Goal: Task Accomplishment & Management: Manage account settings

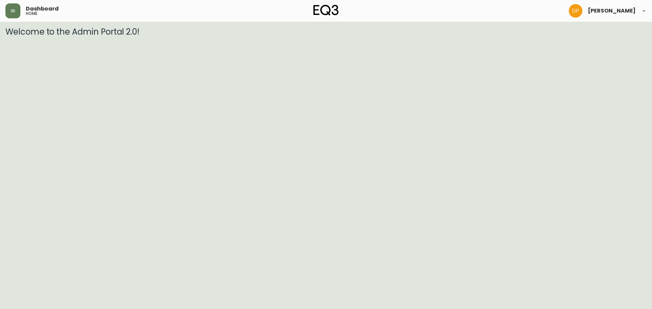
click at [26, 6] on span "Dashboard" at bounding box center [42, 8] width 33 height 5
click at [5, 5] on header "Dashboard home [PERSON_NAME]" at bounding box center [326, 11] width 652 height 22
click at [15, 8] on icon "button" at bounding box center [12, 10] width 5 height 5
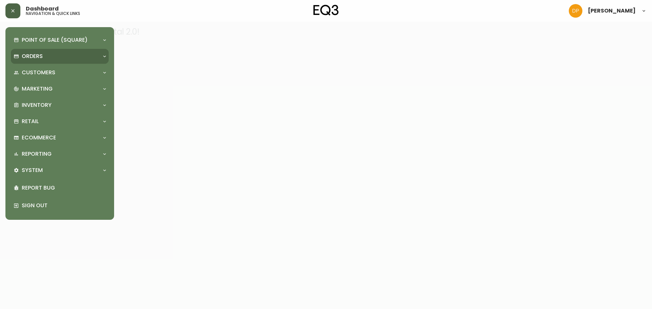
click at [41, 59] on p "Orders" at bounding box center [32, 56] width 21 height 7
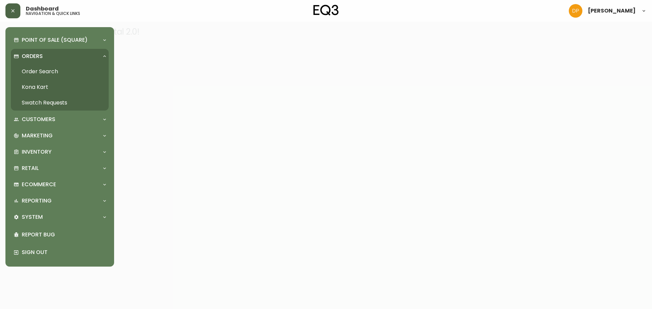
click at [57, 67] on link "Order Search" at bounding box center [60, 72] width 98 height 16
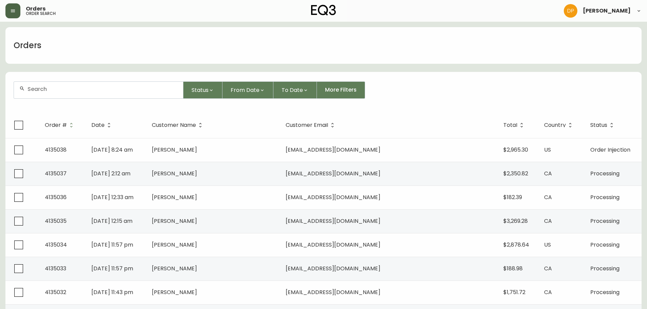
click at [92, 95] on div at bounding box center [98, 90] width 169 height 17
paste input "4133290"
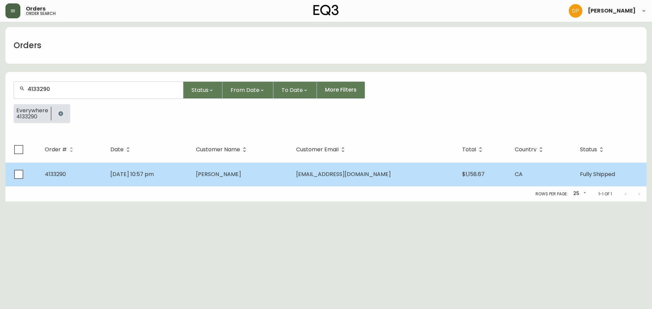
type input "4133290"
click at [190, 180] on td "[DATE] 10:57 pm" at bounding box center [147, 175] width 85 height 24
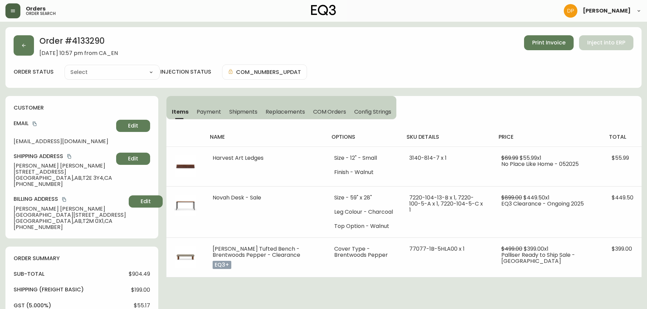
type input "Fully Shipped"
select select "FULLY_SHIPPED"
click at [31, 57] on div "Order # 4133290 [DATE] 10:57 pm from CA_EN Print Invoice Inject into ERP order …" at bounding box center [323, 57] width 636 height 61
click at [27, 49] on button "button" at bounding box center [24, 45] width 20 height 20
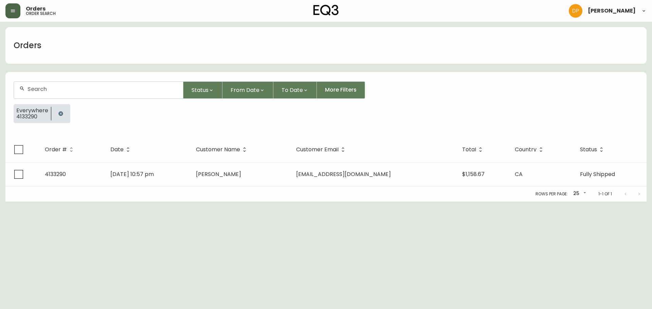
click at [62, 115] on icon "button" at bounding box center [60, 113] width 5 height 5
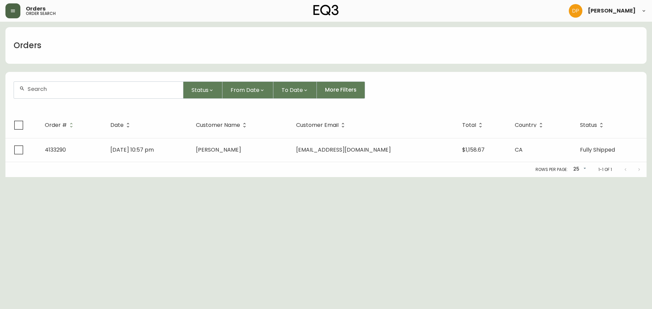
click at [52, 91] on input "text" at bounding box center [103, 89] width 150 height 6
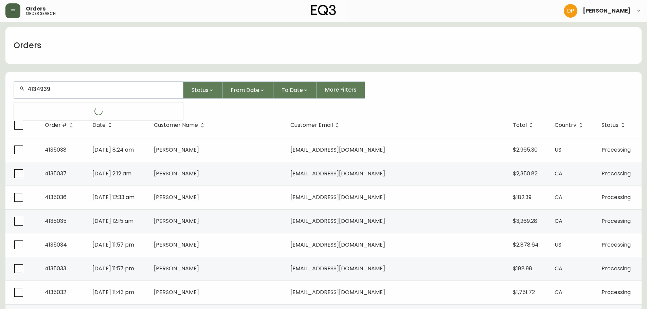
type input "4134939"
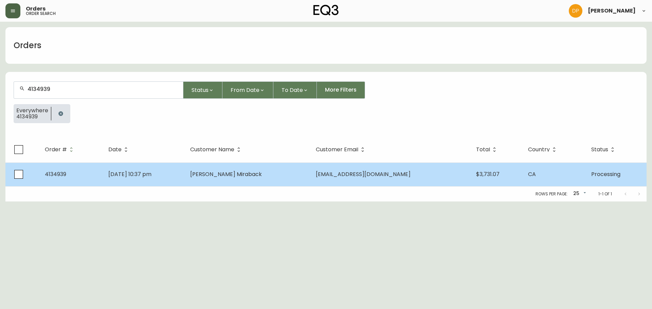
click at [310, 184] on td "[EMAIL_ADDRESS][DOMAIN_NAME]" at bounding box center [390, 175] width 160 height 24
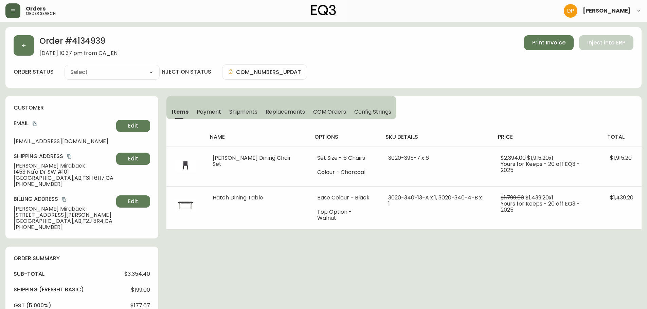
type input "Processing"
select select "PROCESSING"
click at [233, 121] on div "name options sku details price total [PERSON_NAME] Dining Chair Set Set Size - …" at bounding box center [403, 175] width 475 height 110
click at [318, 114] on span "COM Orders" at bounding box center [329, 111] width 33 height 7
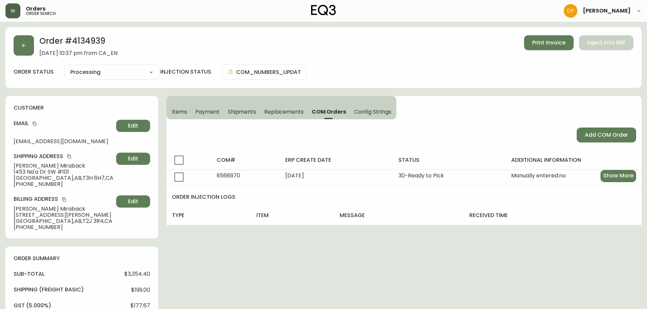
click at [285, 288] on div "Order # 4134939 [DATE] 10:37 pm from CA_EN Print Invoice Inject into ERP order …" at bounding box center [323, 268] width 636 height 483
click at [46, 47] on h2 "Order # 4134939" at bounding box center [78, 42] width 78 height 15
click at [16, 47] on button "button" at bounding box center [24, 45] width 20 height 20
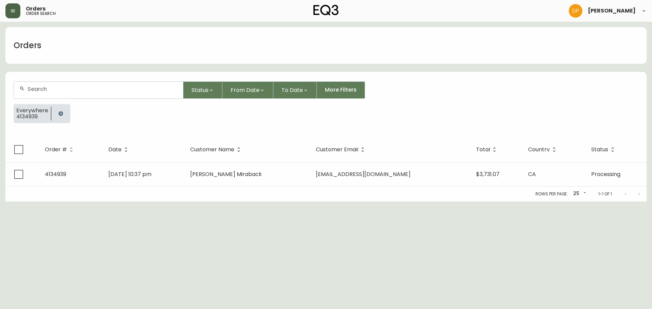
click at [60, 113] on icon "button" at bounding box center [60, 113] width 4 height 4
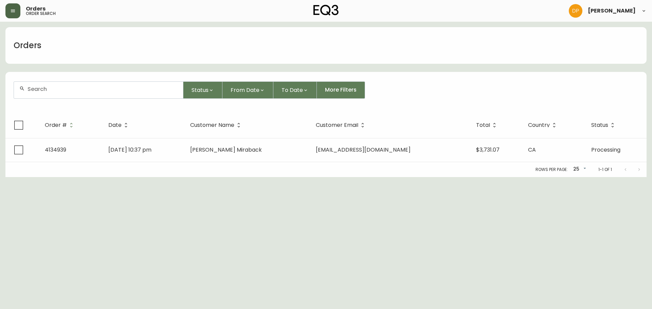
click at [56, 85] on div at bounding box center [98, 90] width 169 height 17
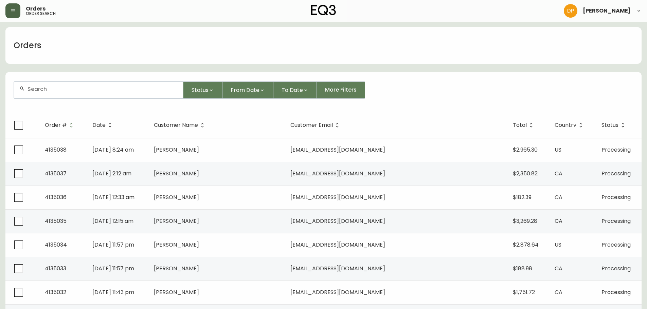
paste input "4133862"
type input "4133862"
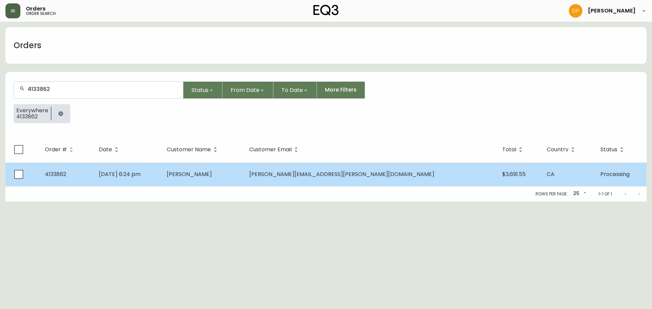
click at [161, 167] on td "[DATE] 6:24 pm" at bounding box center [127, 175] width 68 height 24
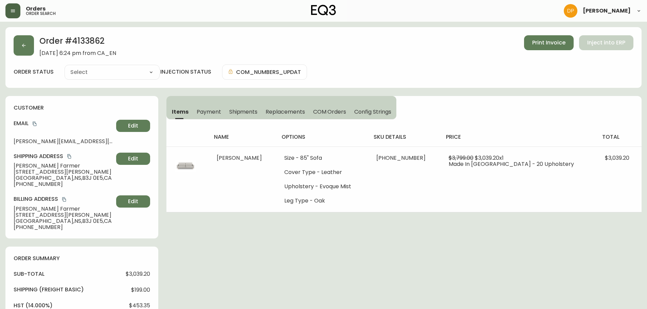
type input "Processing"
select select "PROCESSING"
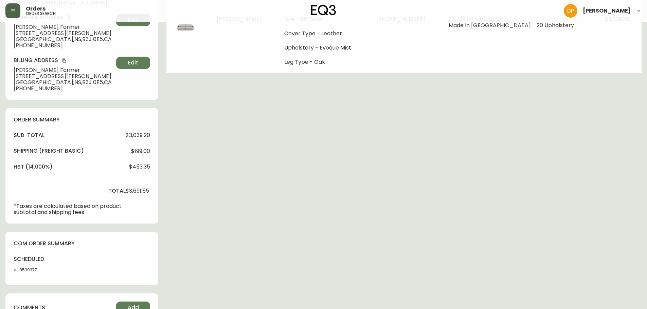
scroll to position [170, 0]
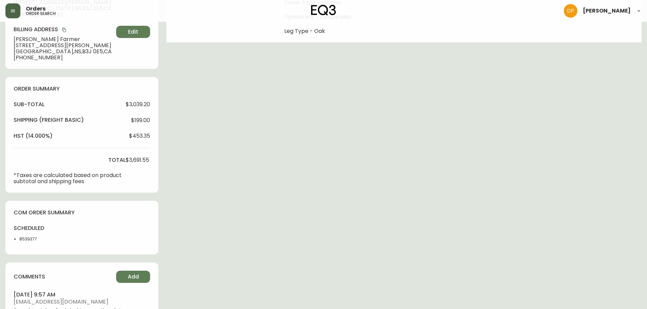
click at [29, 241] on li "8539377" at bounding box center [36, 239] width 34 height 6
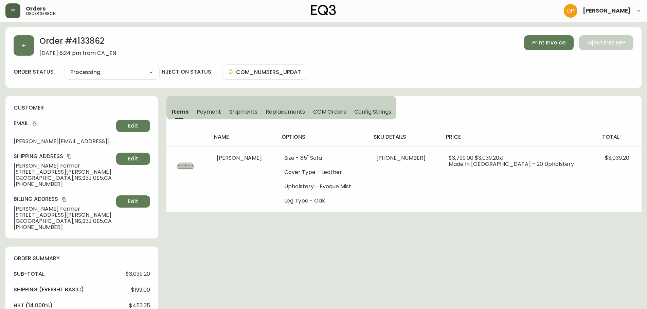
click at [107, 38] on h2 "Order # 4133862" at bounding box center [77, 42] width 77 height 15
click at [99, 37] on h2 "Order # 4133862" at bounding box center [77, 42] width 77 height 15
copy h2 "4133862"
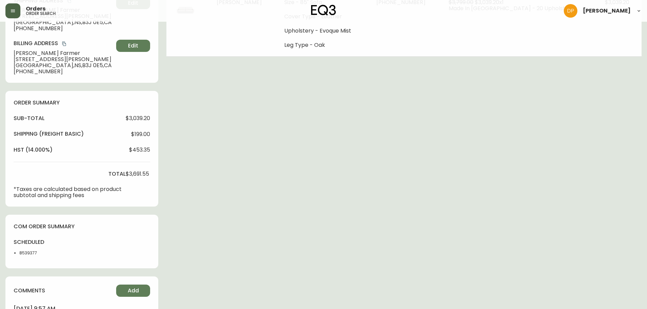
scroll to position [204, 0]
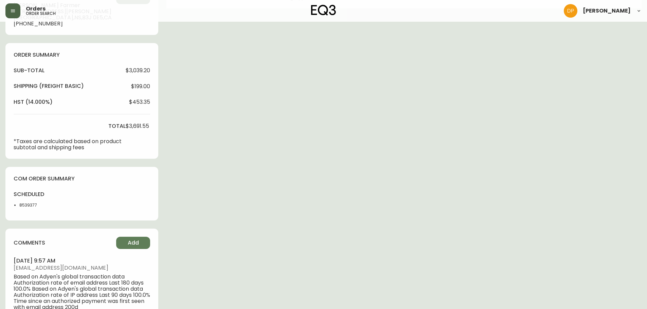
click at [25, 204] on li "8539377" at bounding box center [36, 205] width 34 height 6
copy li "8539377"
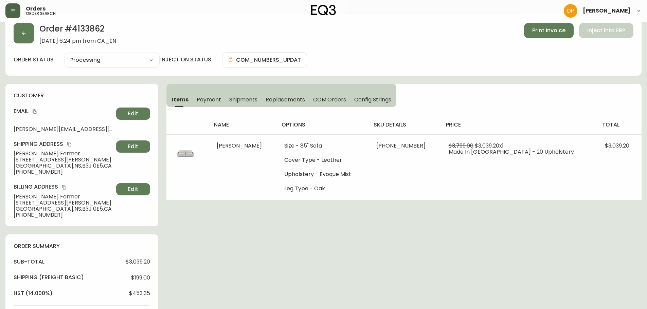
scroll to position [0, 0]
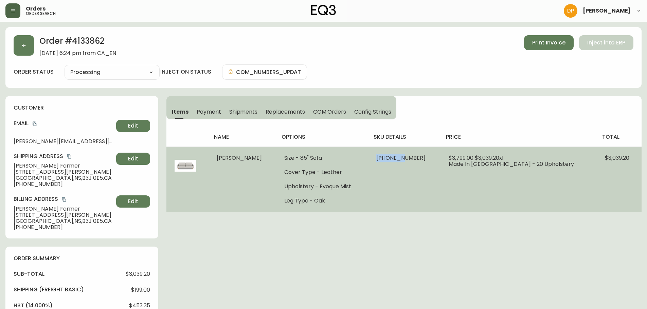
drag, startPoint x: 418, startPoint y: 157, endPoint x: 394, endPoint y: 157, distance: 23.8
click at [394, 157] on td "[PHONE_NUMBER]" at bounding box center [404, 180] width 72 height 66
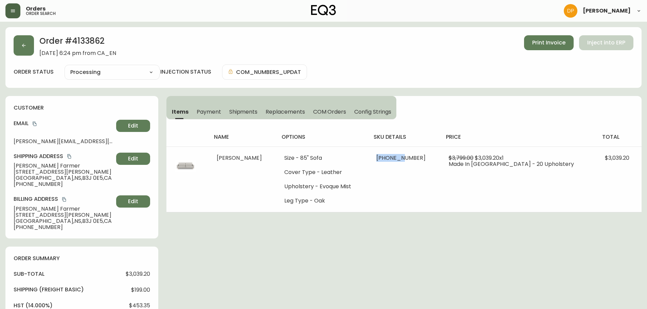
copy span "37116-01"
click at [551, 44] on span "Print Invoice" at bounding box center [548, 42] width 33 height 7
click at [22, 43] on icon "button" at bounding box center [23, 45] width 5 height 5
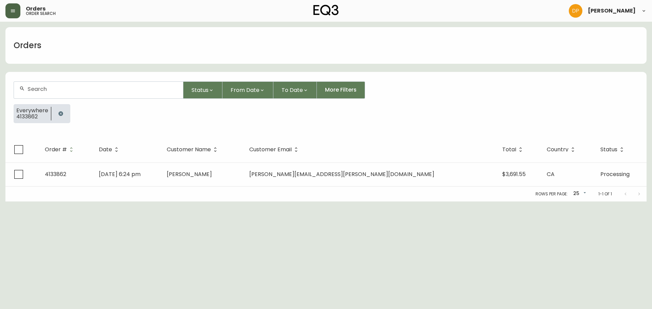
click at [61, 113] on icon "button" at bounding box center [60, 113] width 4 height 4
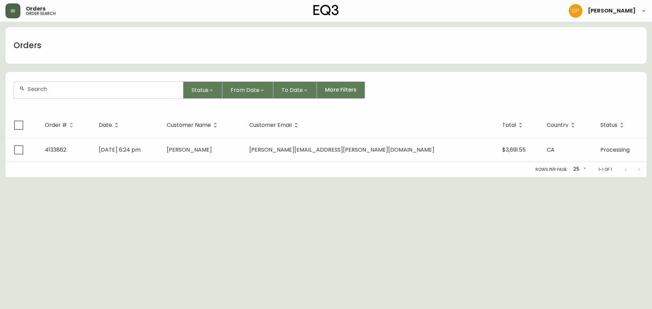
click at [53, 92] on input "text" at bounding box center [103, 89] width 150 height 6
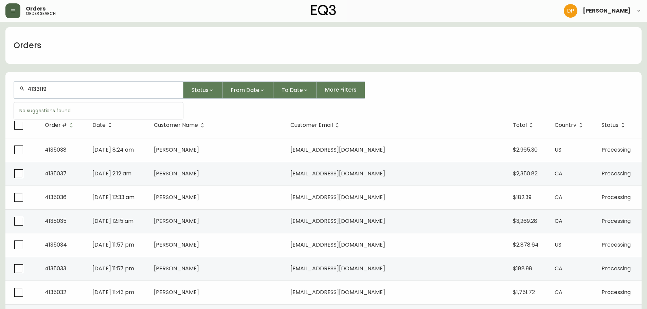
type input "4133119"
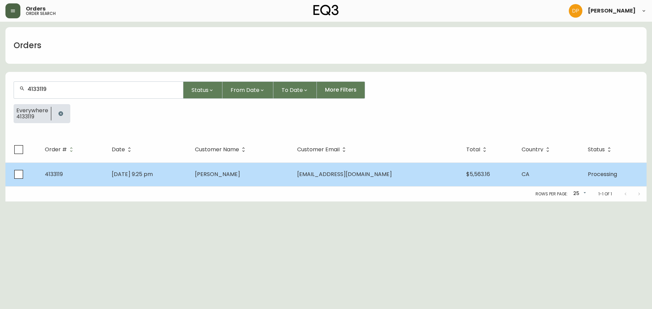
click at [240, 177] on span "[PERSON_NAME]" at bounding box center [217, 175] width 45 height 8
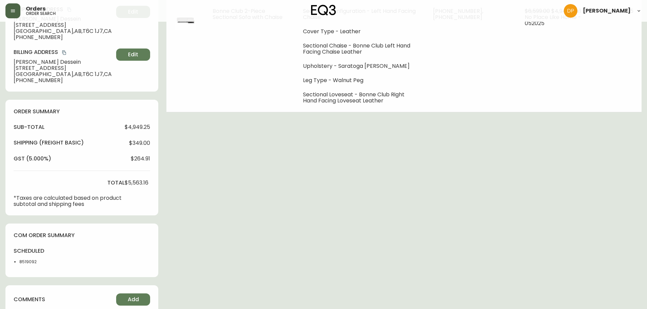
type input "Processing"
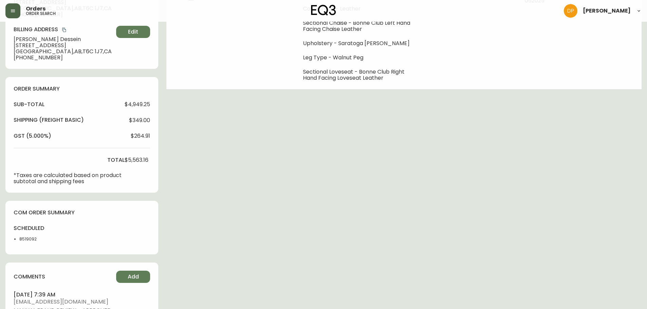
select select "PROCESSING"
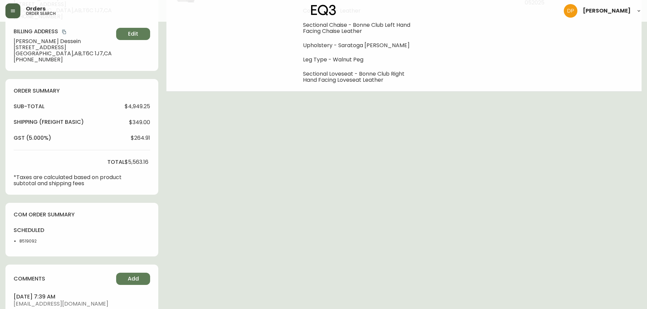
scroll to position [204, 0]
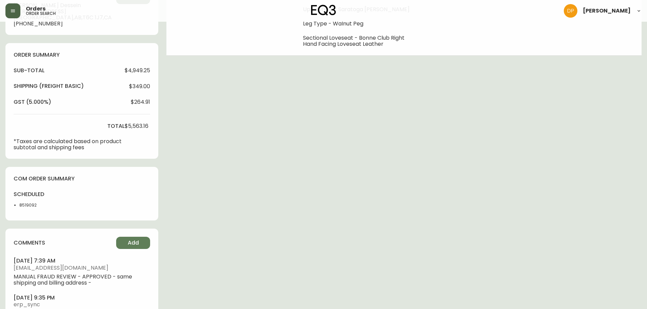
click at [28, 205] on li "8519092" at bounding box center [36, 205] width 34 height 6
copy li "8519092"
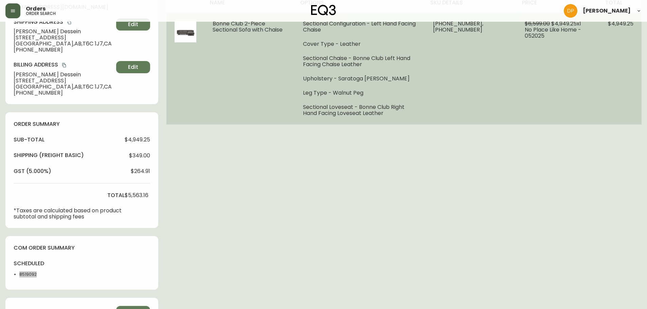
scroll to position [34, 0]
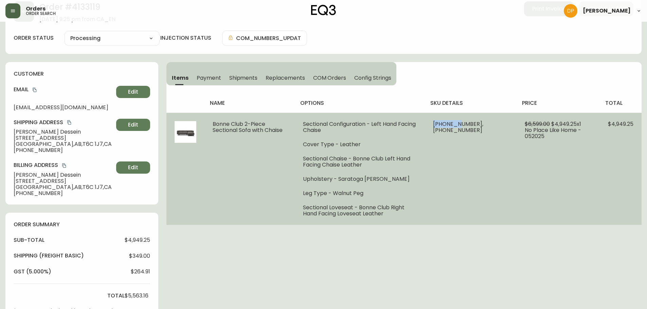
drag, startPoint x: 484, startPoint y: 122, endPoint x: 457, endPoint y: 125, distance: 27.7
click at [457, 125] on td "[PHONE_NUMBER], [PHONE_NUMBER]" at bounding box center [471, 169] width 92 height 112
copy span "37253-08"
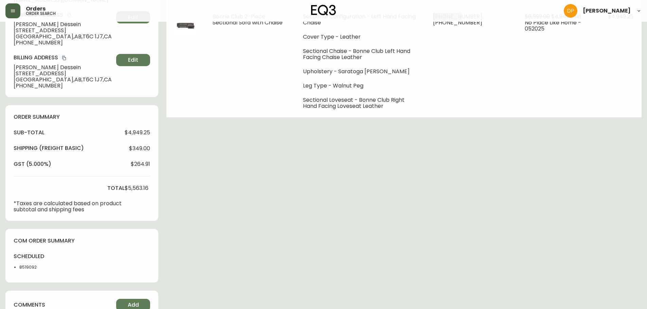
scroll to position [204, 0]
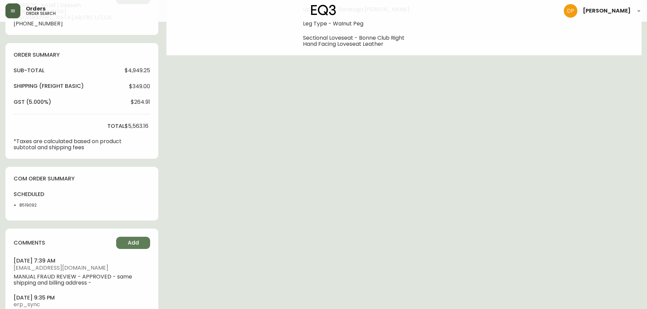
click at [31, 202] on div "scheduled 8519092" at bounding box center [34, 202] width 40 height 22
click at [31, 202] on li "8519092" at bounding box center [36, 205] width 34 height 6
copy li "8519092"
click at [64, 253] on div "comments Add [DATE] 7:39 am [EMAIL_ADDRESS][DOMAIN_NAME] MANUAL FRAUD REVIEW - …" at bounding box center [81, 282] width 153 height 106
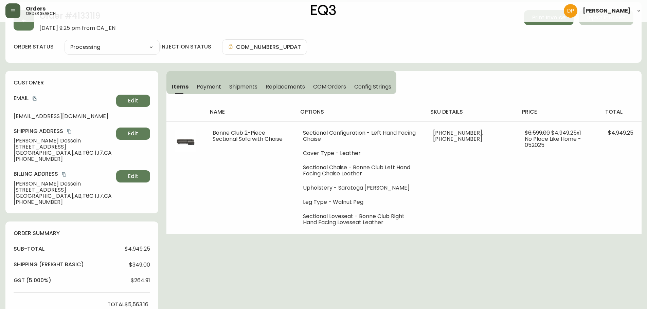
scroll to position [0, 0]
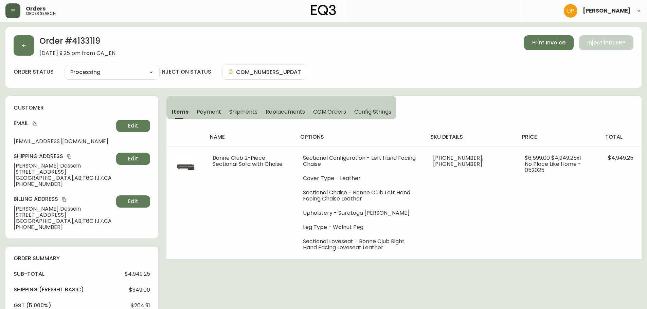
drag, startPoint x: 81, startPoint y: 50, endPoint x: 80, endPoint y: 43, distance: 6.2
click at [81, 49] on div "Order # 4133119 [DATE] 9:25 pm from CA_EN Print Invoice Inject into ERP" at bounding box center [324, 45] width 620 height 21
click at [78, 39] on h2 "Order # 4133119" at bounding box center [77, 42] width 76 height 15
copy h2 "4133119"
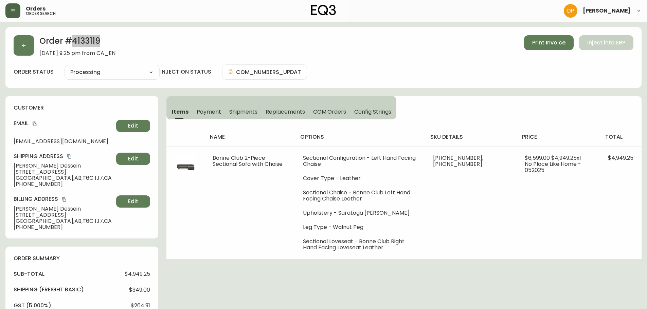
scroll to position [204, 0]
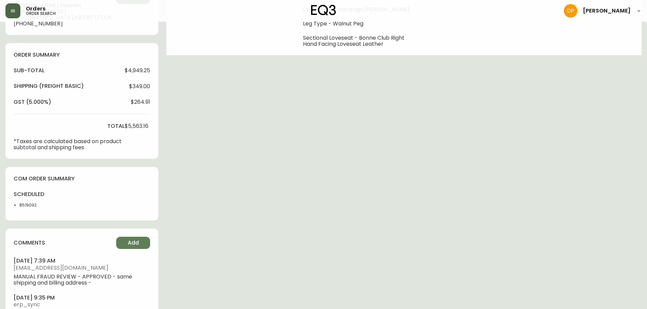
click at [32, 206] on li "8519092" at bounding box center [36, 205] width 34 height 6
copy li "8519092"
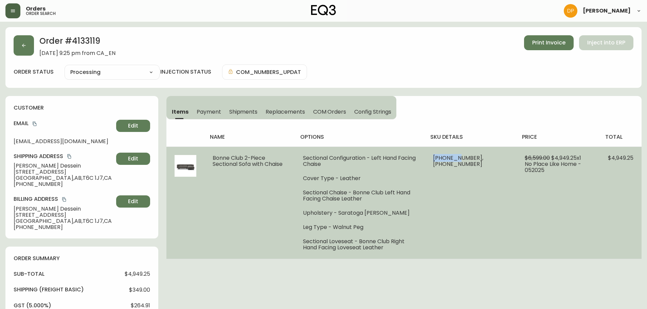
drag, startPoint x: 483, startPoint y: 157, endPoint x: 458, endPoint y: 156, distance: 25.8
click at [458, 156] on td "[PHONE_NUMBER], [PHONE_NUMBER]" at bounding box center [471, 203] width 92 height 112
copy span "37253-08"
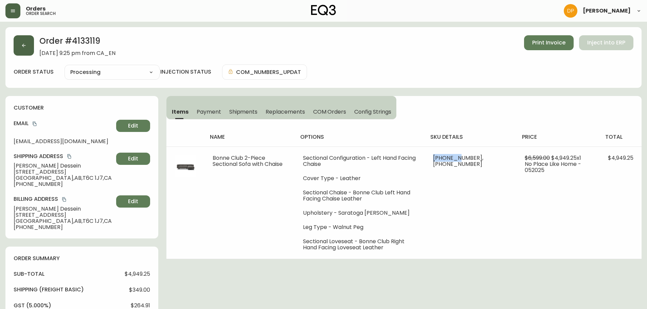
click at [32, 41] on button "button" at bounding box center [24, 45] width 20 height 20
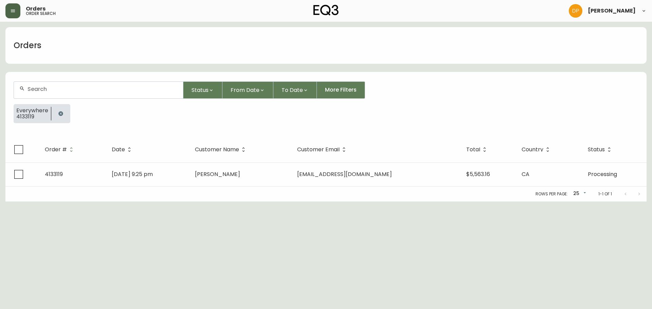
click at [59, 112] on icon "button" at bounding box center [60, 113] width 4 height 4
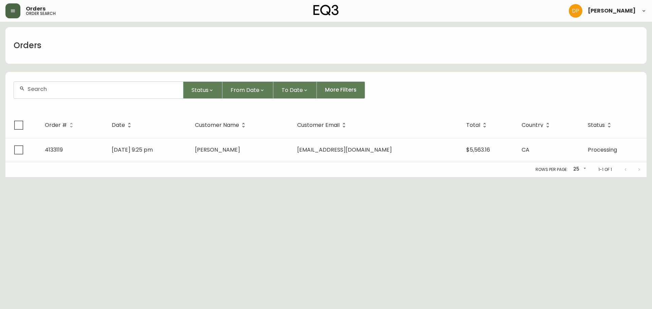
click at [58, 92] on div at bounding box center [98, 90] width 169 height 17
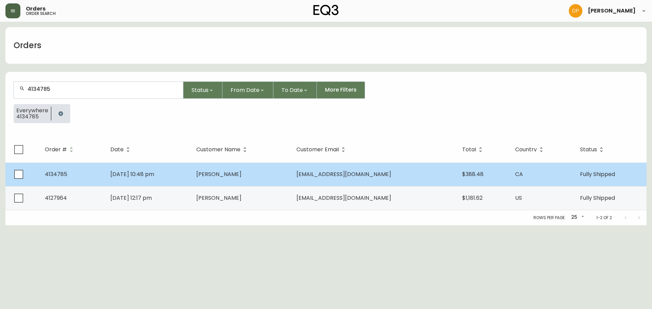
type input "4134785"
click at [106, 166] on td "[DATE] 10:48 pm" at bounding box center [148, 175] width 86 height 24
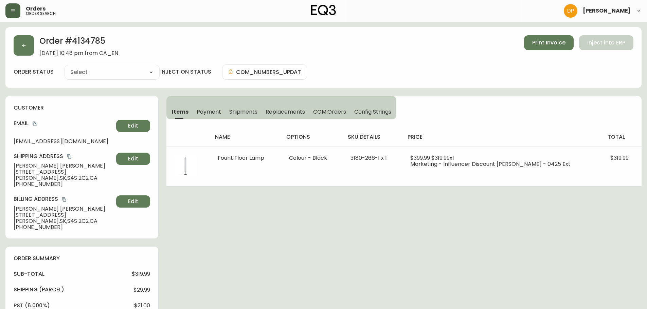
type input "Fully Shipped"
select select "FULLY_SHIPPED"
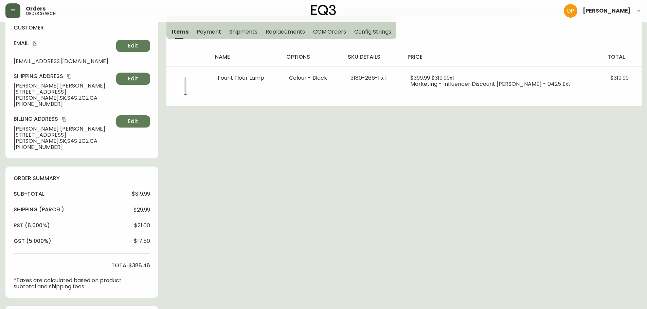
scroll to position [20, 0]
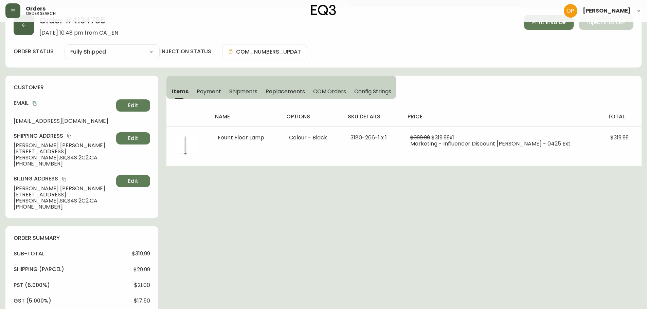
click at [29, 34] on button "button" at bounding box center [24, 25] width 20 height 20
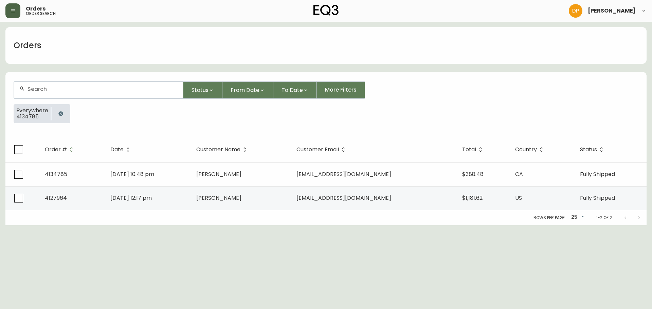
click at [59, 111] on icon "button" at bounding box center [60, 113] width 5 height 5
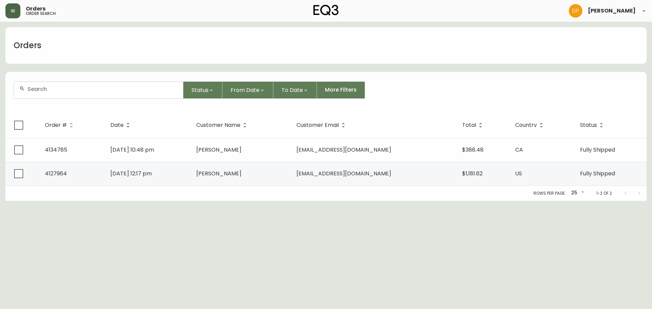
click at [51, 94] on div at bounding box center [98, 90] width 169 height 17
paste input "4134939"
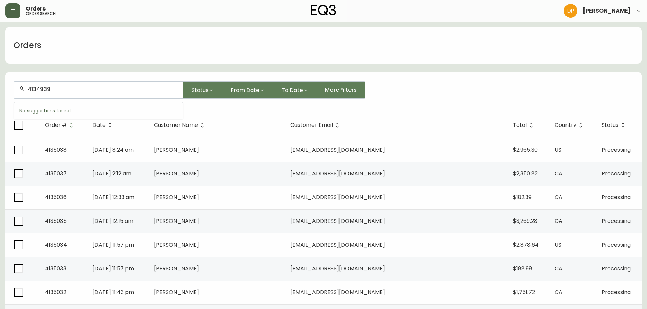
type input "4134939"
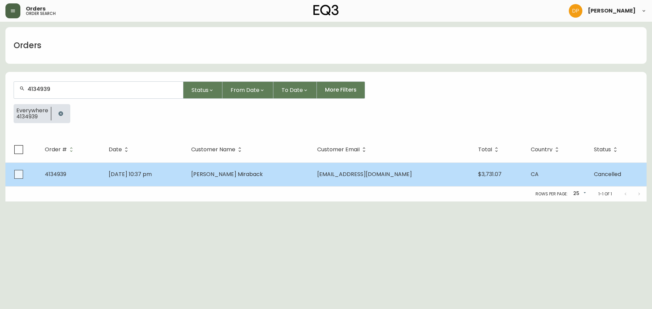
click at [136, 171] on span "[DATE] 10:37 pm" at bounding box center [130, 175] width 43 height 8
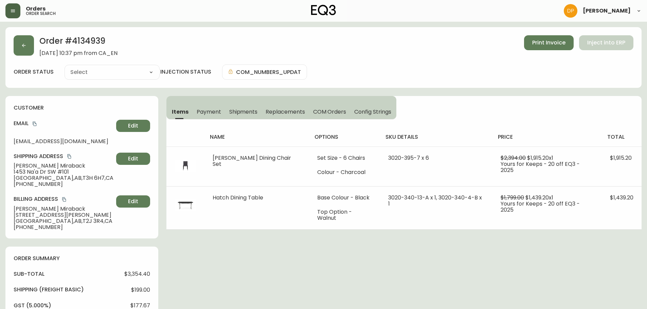
type input "Cancelled"
select select "CANCELLED"
click at [27, 42] on button "button" at bounding box center [24, 45] width 20 height 20
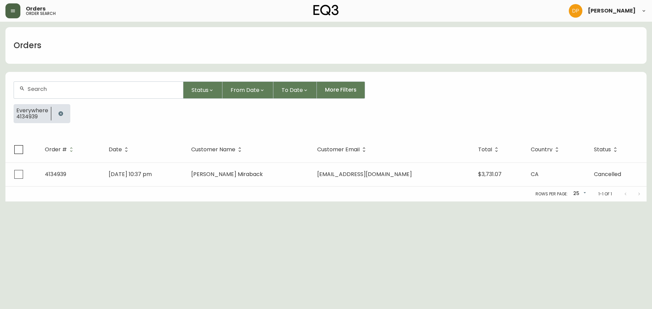
click at [63, 113] on icon "button" at bounding box center [60, 113] width 5 height 5
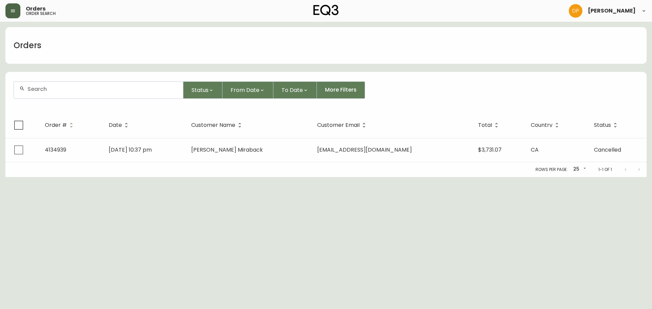
click at [51, 91] on input "text" at bounding box center [103, 89] width 150 height 6
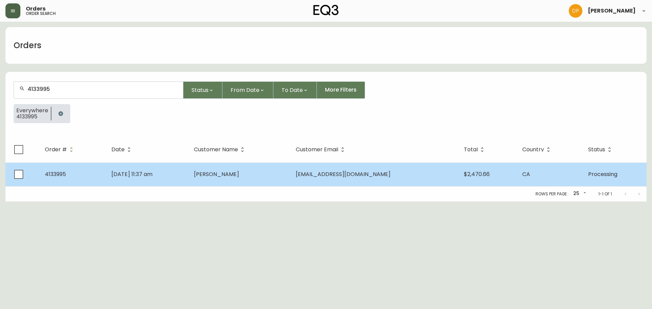
type input "4133995"
click at [108, 173] on td "[DATE] 11:37 am" at bounding box center [147, 175] width 83 height 24
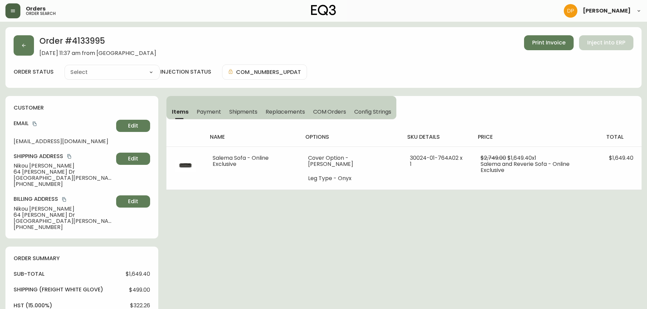
type input "Processing"
select select "PROCESSING"
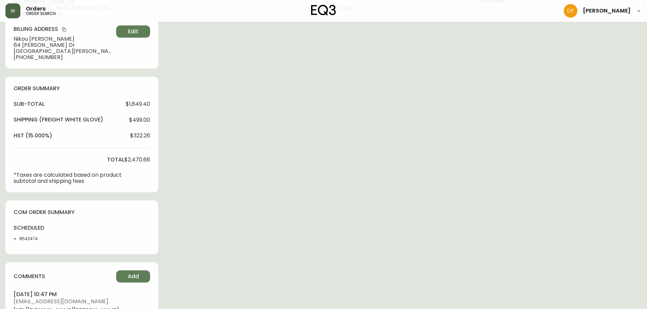
scroll to position [238, 0]
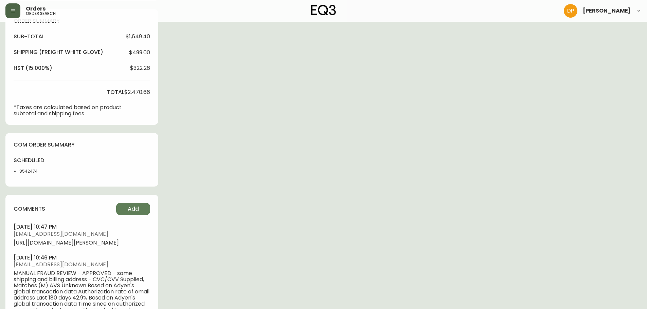
click at [29, 173] on li "8542474" at bounding box center [36, 171] width 34 height 6
copy li "8542474"
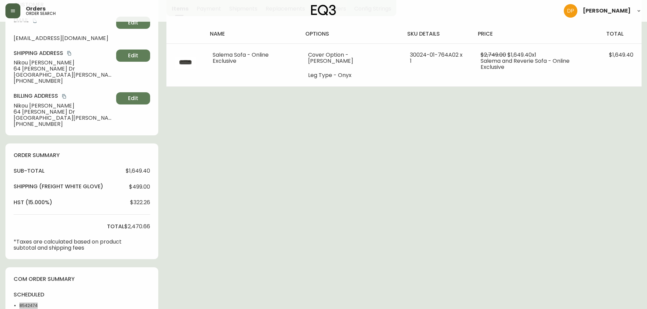
scroll to position [0, 0]
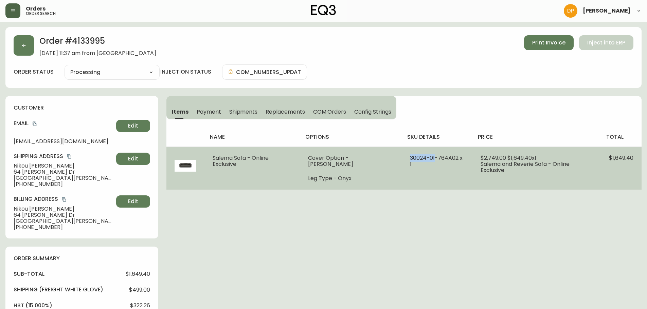
drag, startPoint x: 428, startPoint y: 157, endPoint x: 403, endPoint y: 158, distance: 25.8
click at [403, 158] on td "30024-01-764A02 x 1" at bounding box center [437, 168] width 71 height 43
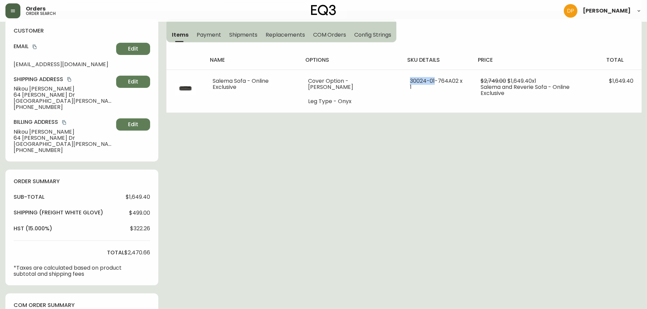
scroll to position [170, 0]
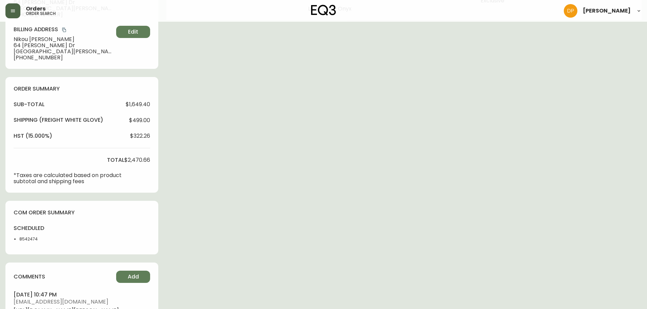
click at [33, 237] on li "8542474" at bounding box center [36, 239] width 34 height 6
click at [83, 240] on div "scheduled 8542474" at bounding box center [82, 236] width 137 height 22
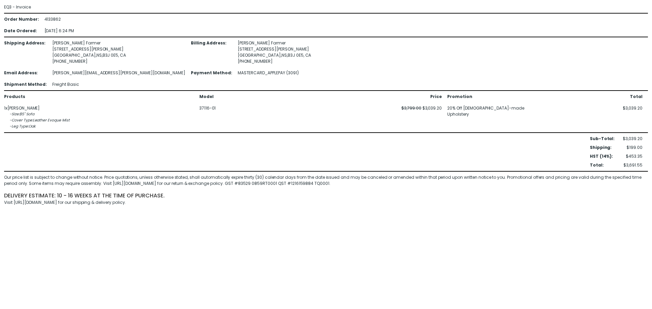
click at [64, 210] on html "EQ3 - Invoice Order Number : 4133862 Date Ordered : 27-Jun-2025 6:24 PM Shippin…" at bounding box center [326, 105] width 652 height 210
